Goal: Task Accomplishment & Management: Manage account settings

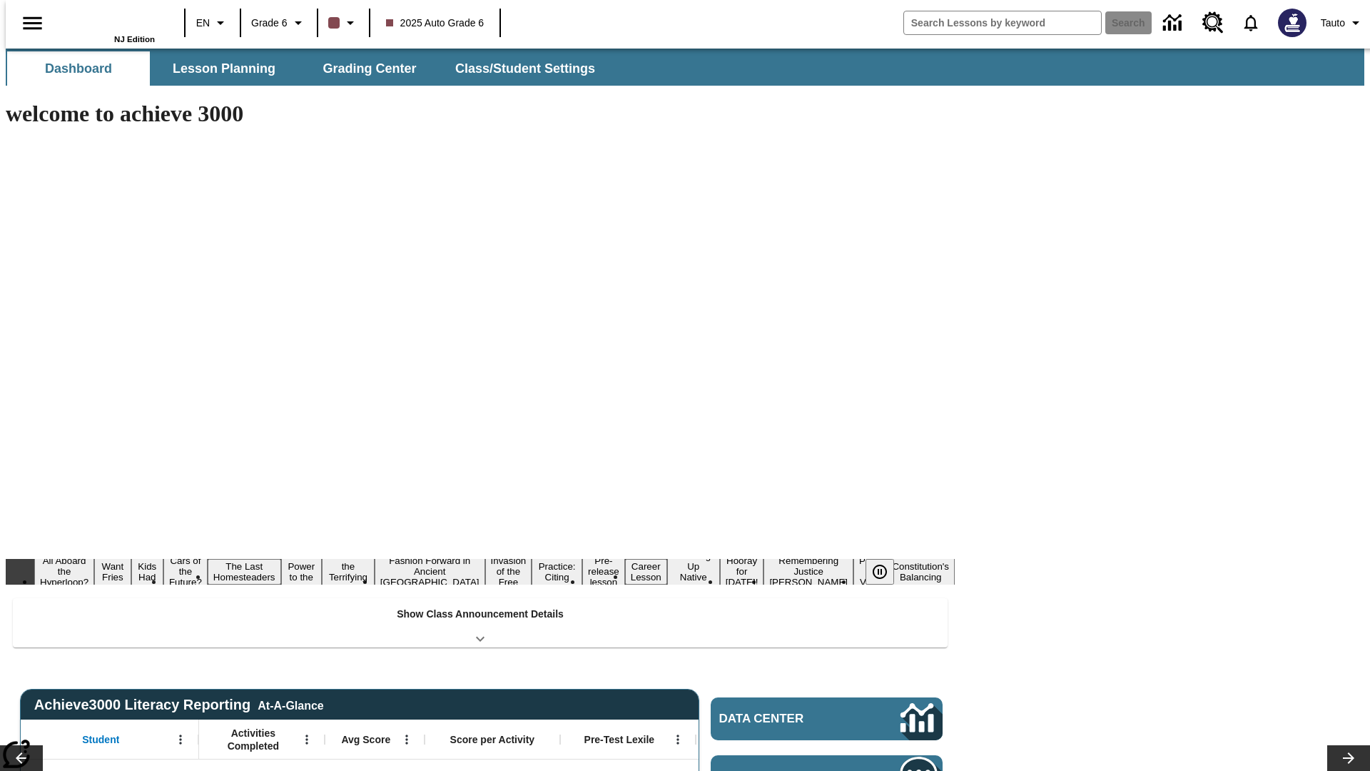
type input "-1"
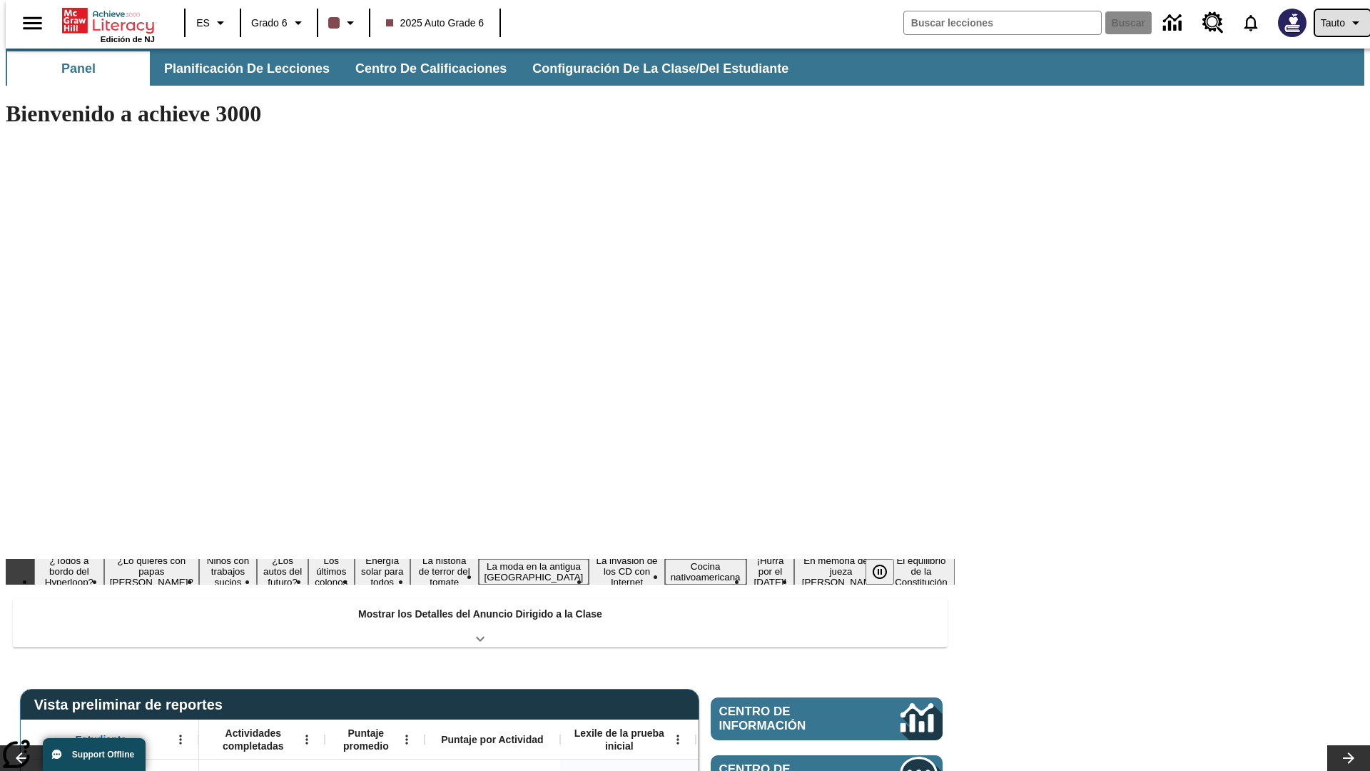
click at [1335, 23] on span "Tauto" at bounding box center [1333, 23] width 24 height 15
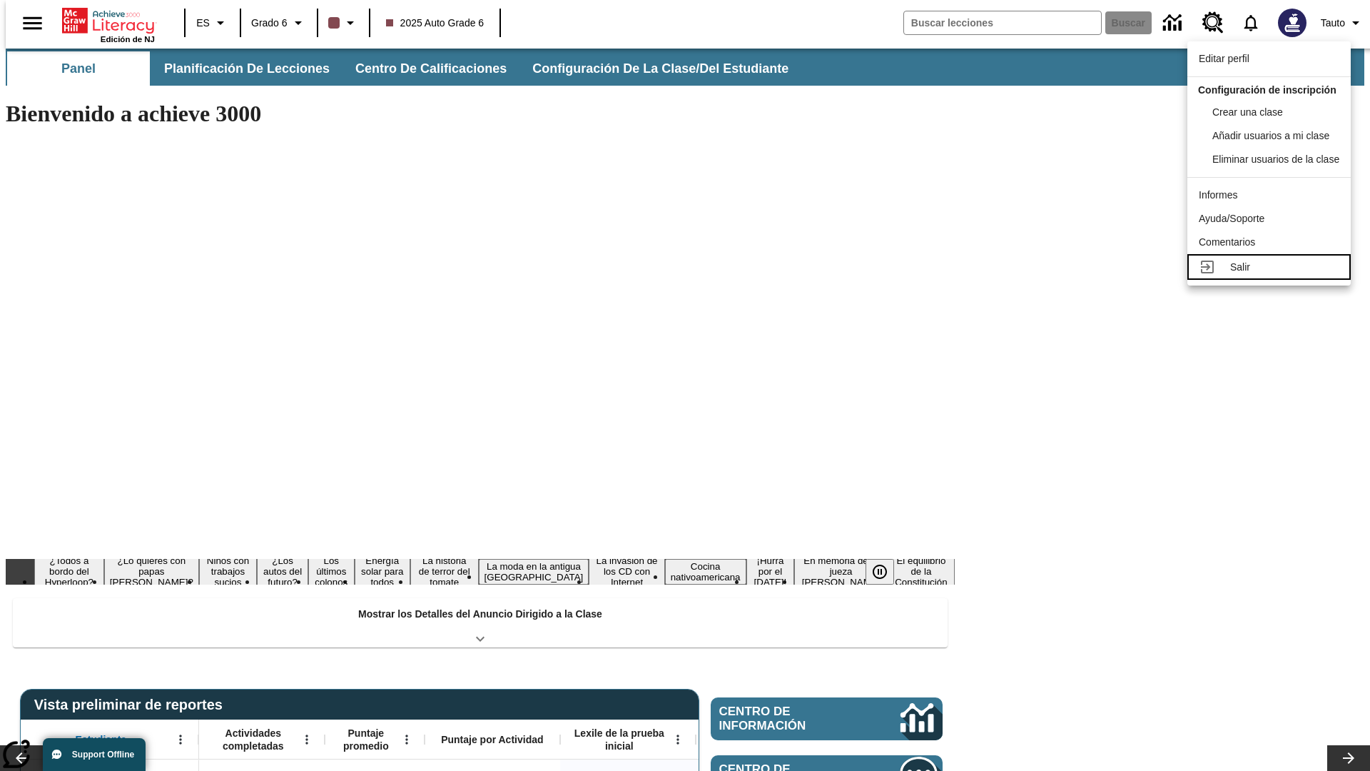
click at [1273, 275] on div "Salir" at bounding box center [1284, 267] width 109 height 15
